Goal: Task Accomplishment & Management: Use online tool/utility

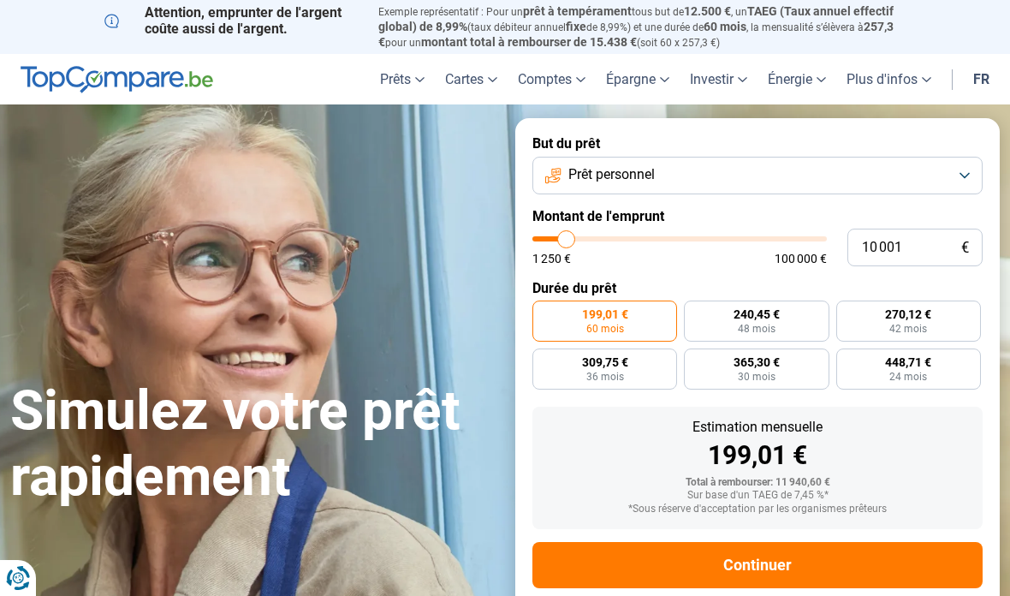
click at [966, 178] on button "Prêt personnel" at bounding box center [757, 176] width 450 height 38
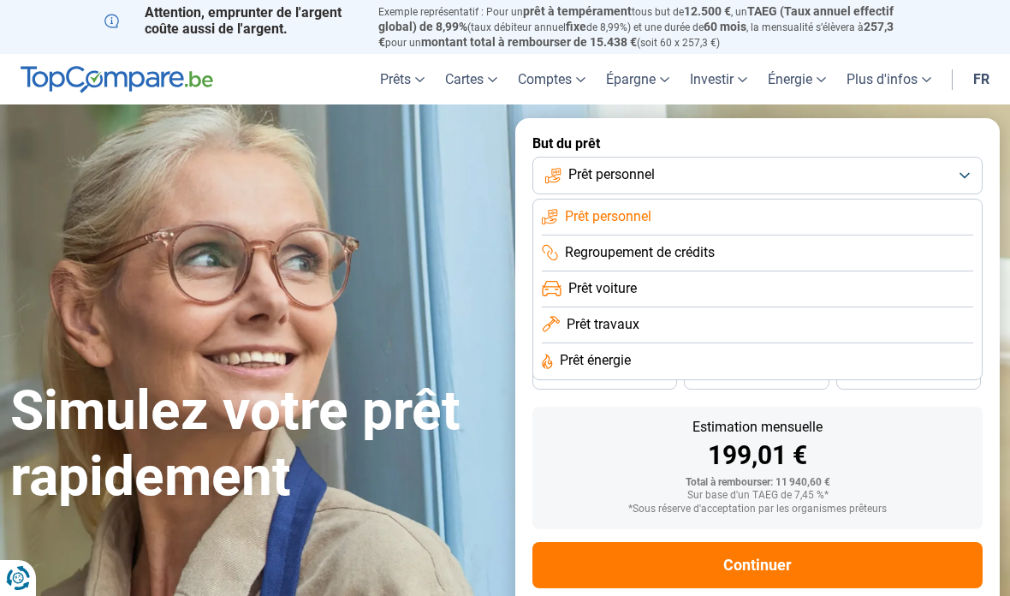
click at [565, 286] on li "Prêt voiture" at bounding box center [757, 289] width 431 height 36
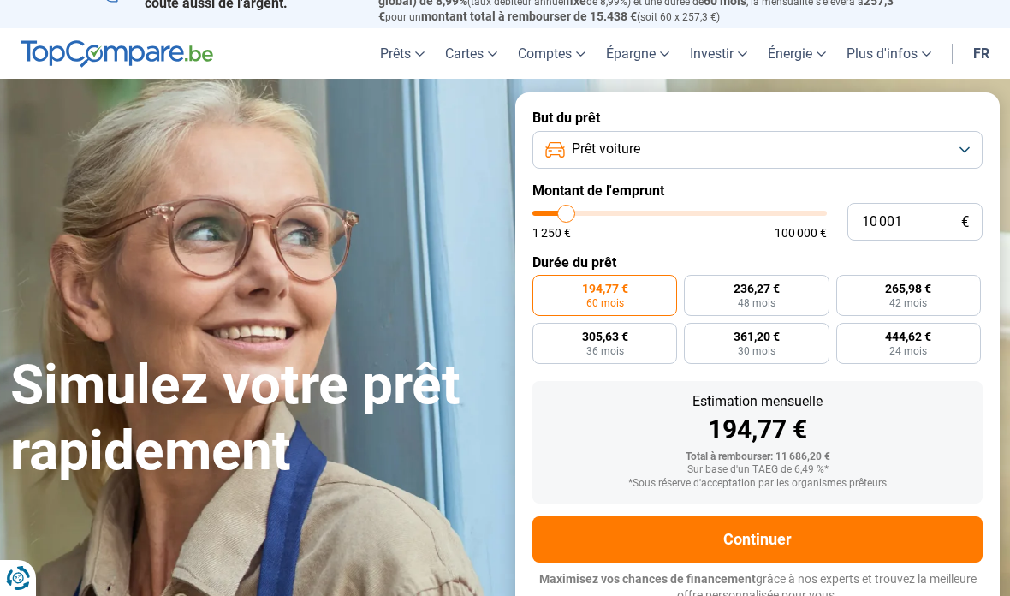
scroll to position [26, 0]
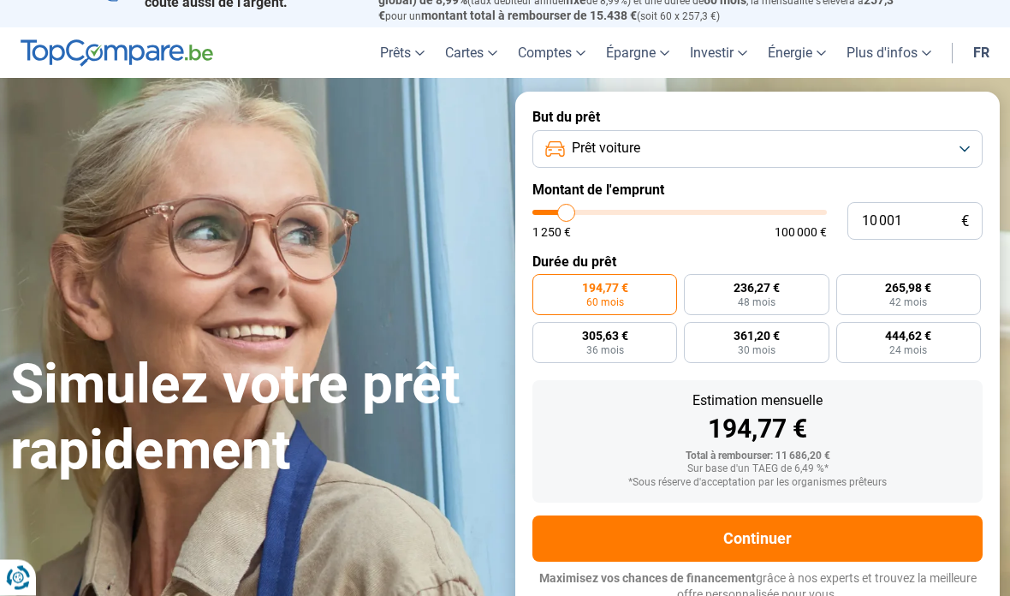
click at [750, 298] on span "48 mois" at bounding box center [757, 303] width 38 height 10
click at [695, 286] on input "236,27 € 48 mois" at bounding box center [689, 280] width 11 height 11
radio input "true"
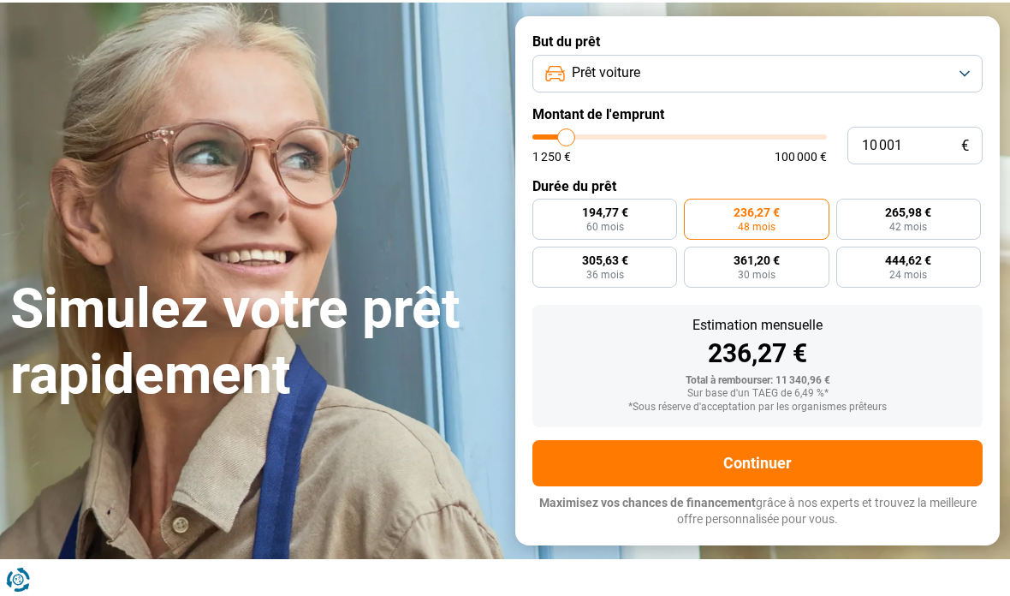
scroll to position [102, 0]
